Goal: Find contact information: Find contact information

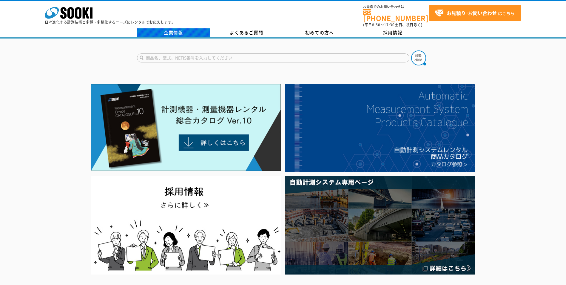
click at [187, 28] on link "企業情報" at bounding box center [173, 32] width 73 height 9
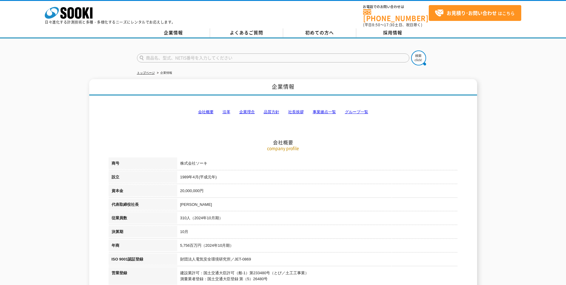
click at [311, 56] on input "text" at bounding box center [273, 57] width 272 height 9
paste input "0120856989"
type input "0120856989"
